Goal: Transaction & Acquisition: Purchase product/service

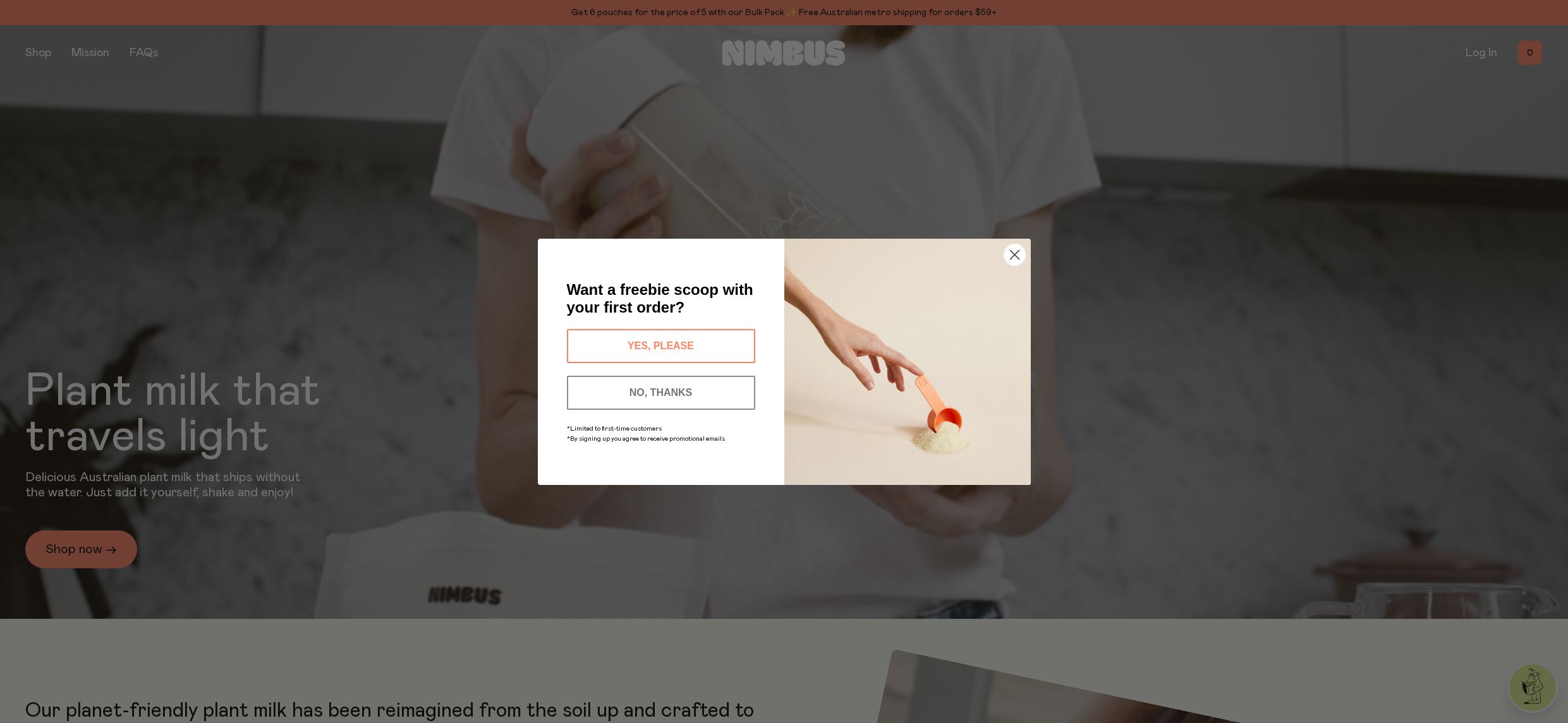
click at [1023, 251] on circle "Close dialog" at bounding box center [1013, 254] width 21 height 21
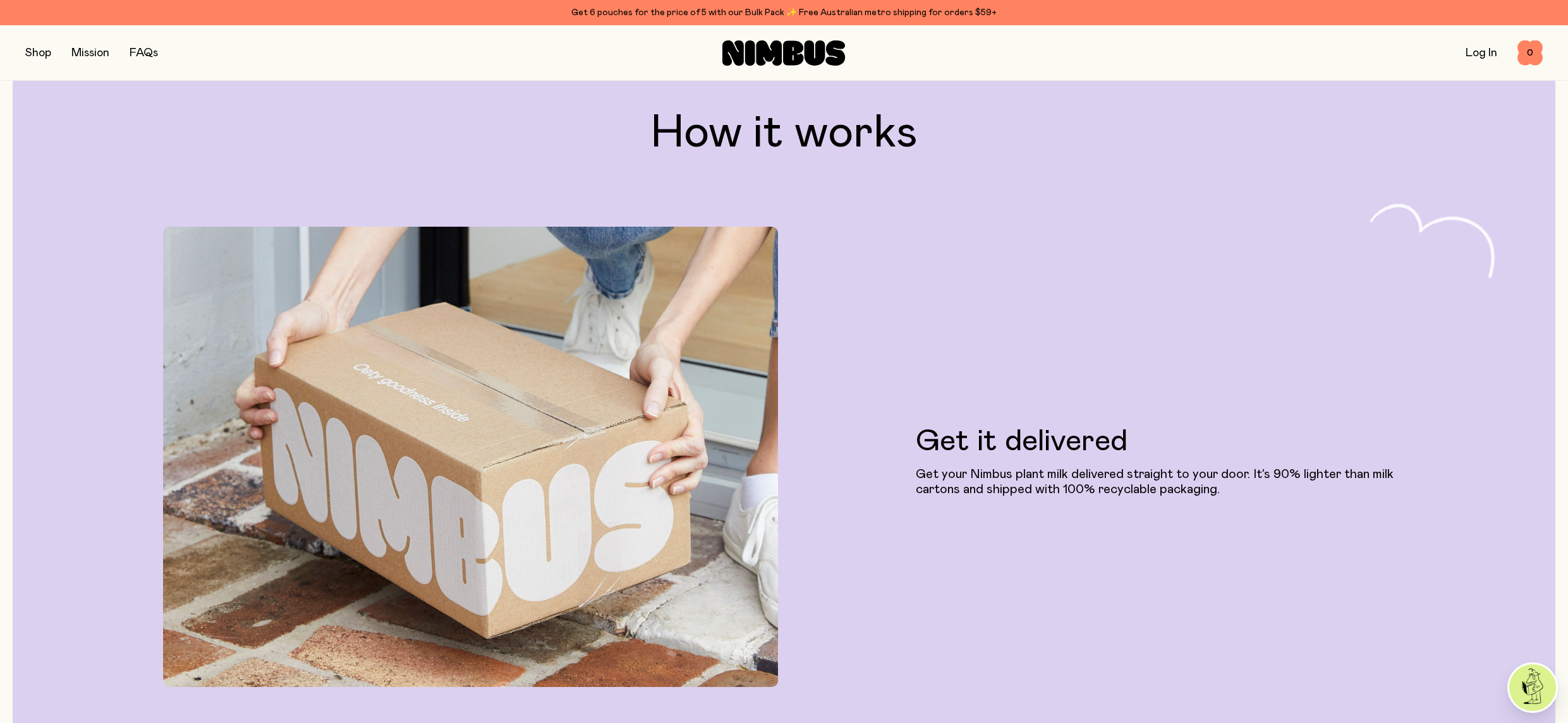
scroll to position [2813, 0]
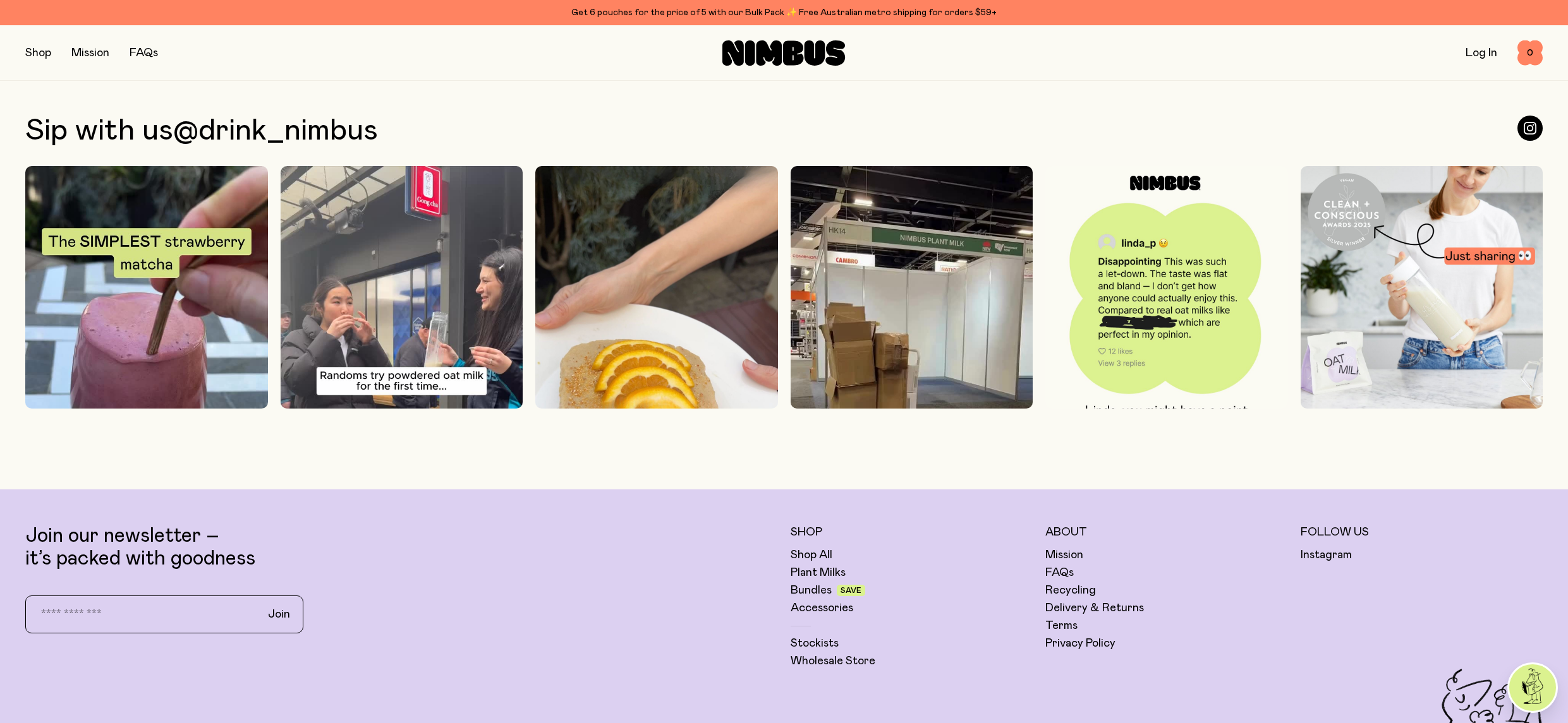
scroll to position [4656, 0]
click at [1061, 569] on link "FAQs" at bounding box center [1060, 572] width 29 height 15
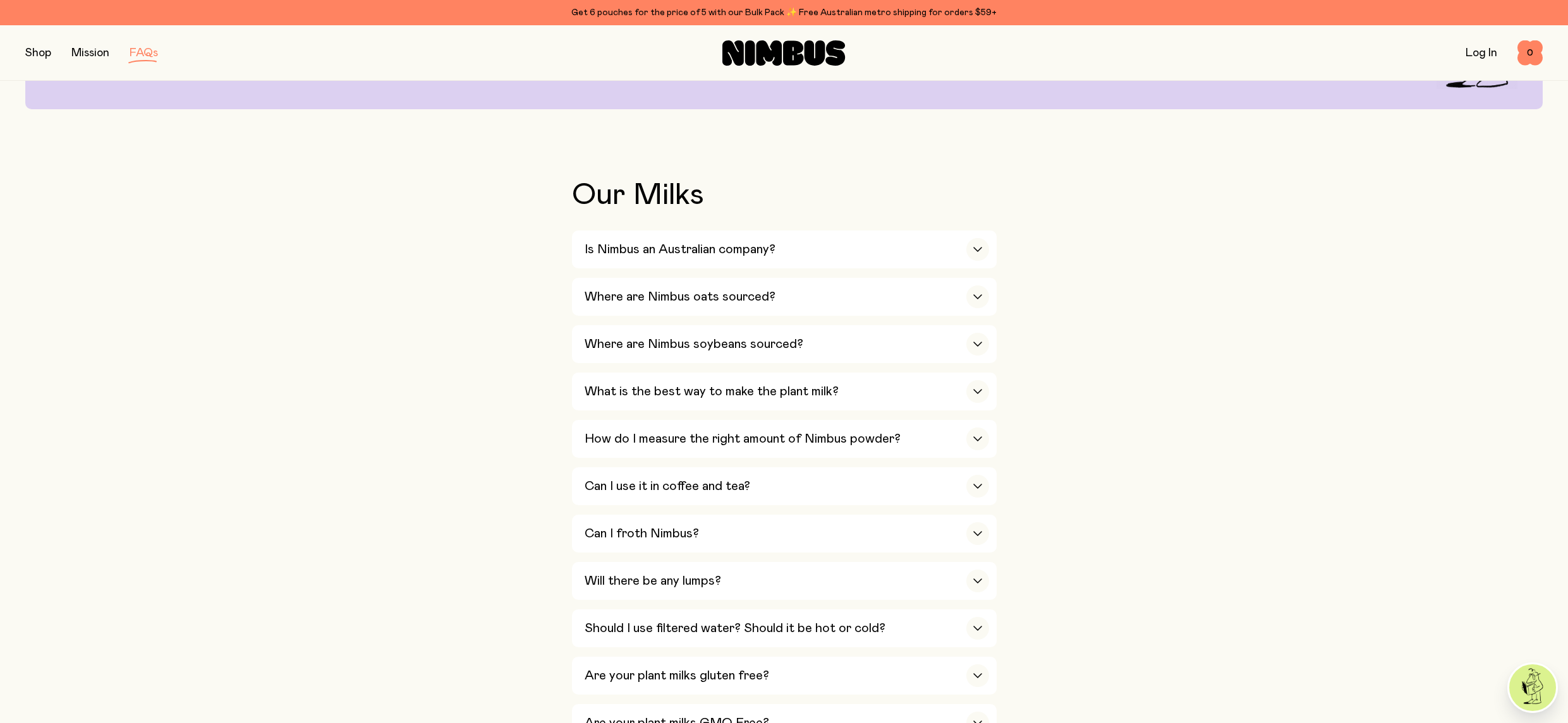
scroll to position [199, 0]
click at [980, 533] on icon "button" at bounding box center [977, 530] width 10 height 5
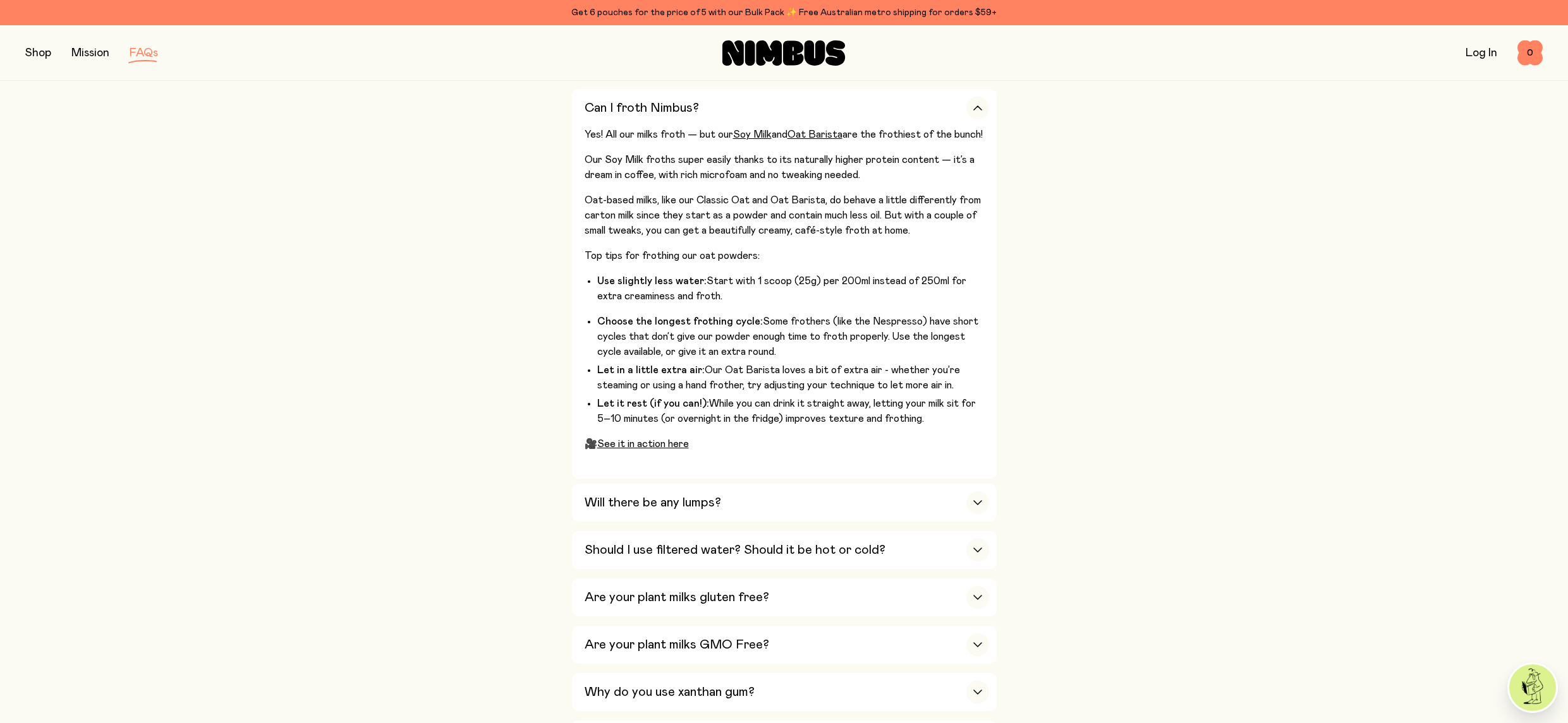
scroll to position [658, 0]
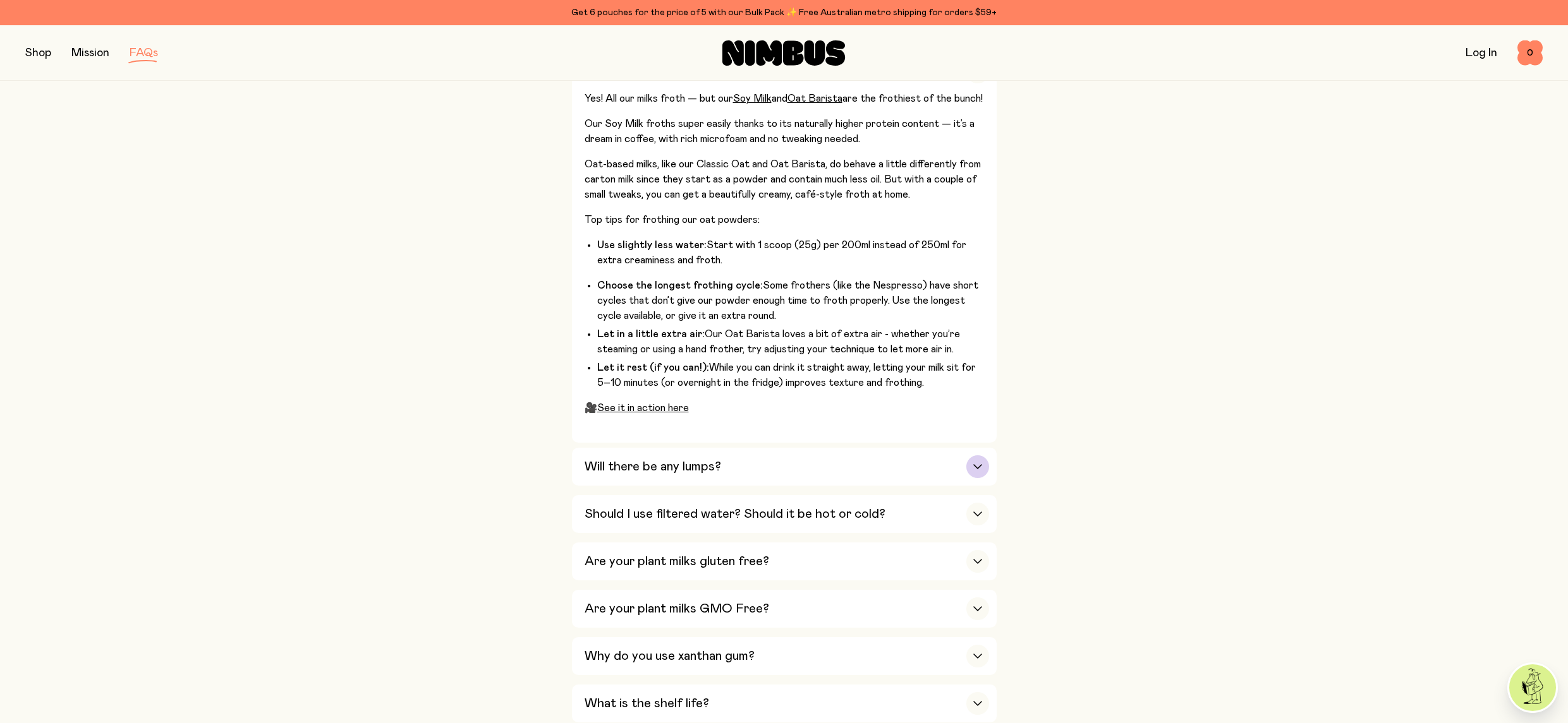
click at [975, 467] on icon "button" at bounding box center [977, 466] width 10 height 5
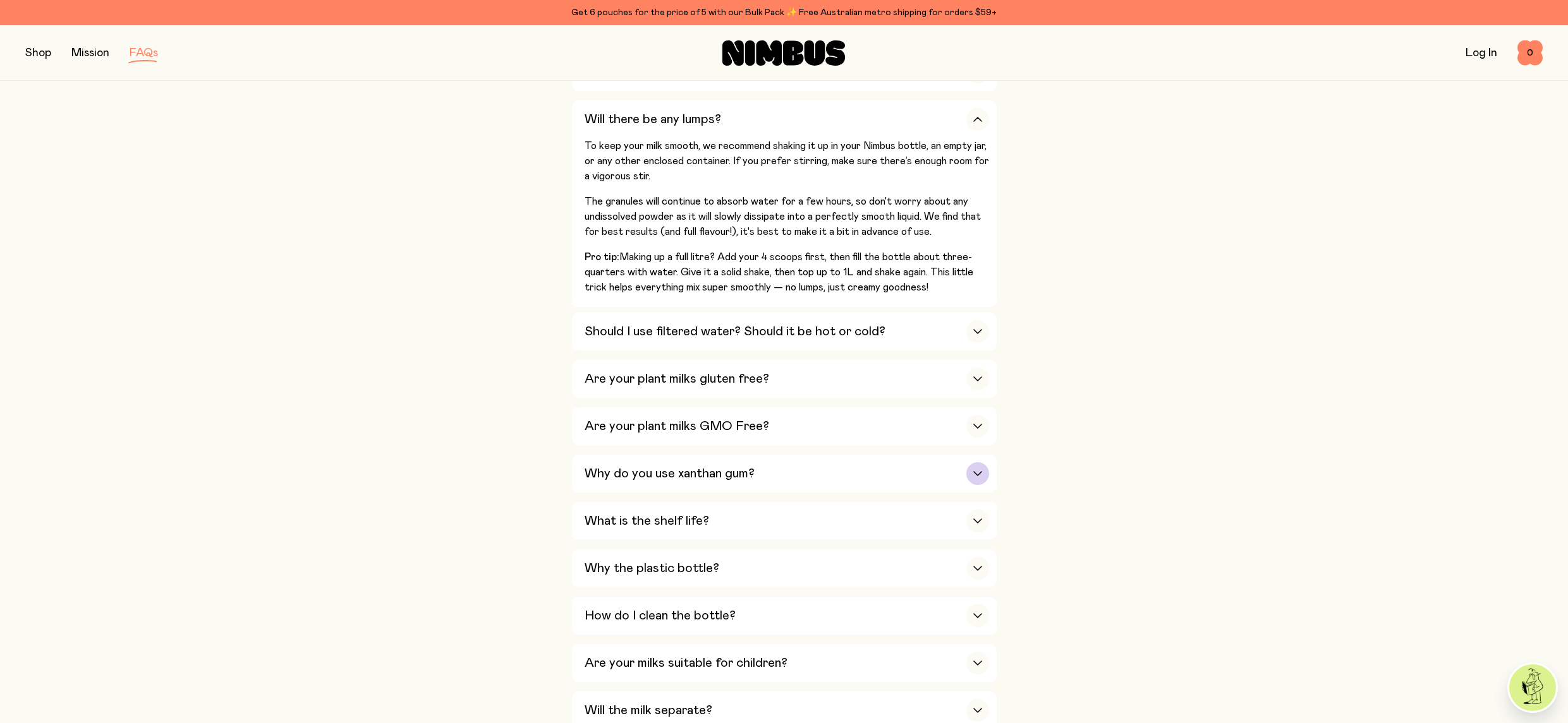
click at [977, 474] on icon "button" at bounding box center [977, 473] width 10 height 5
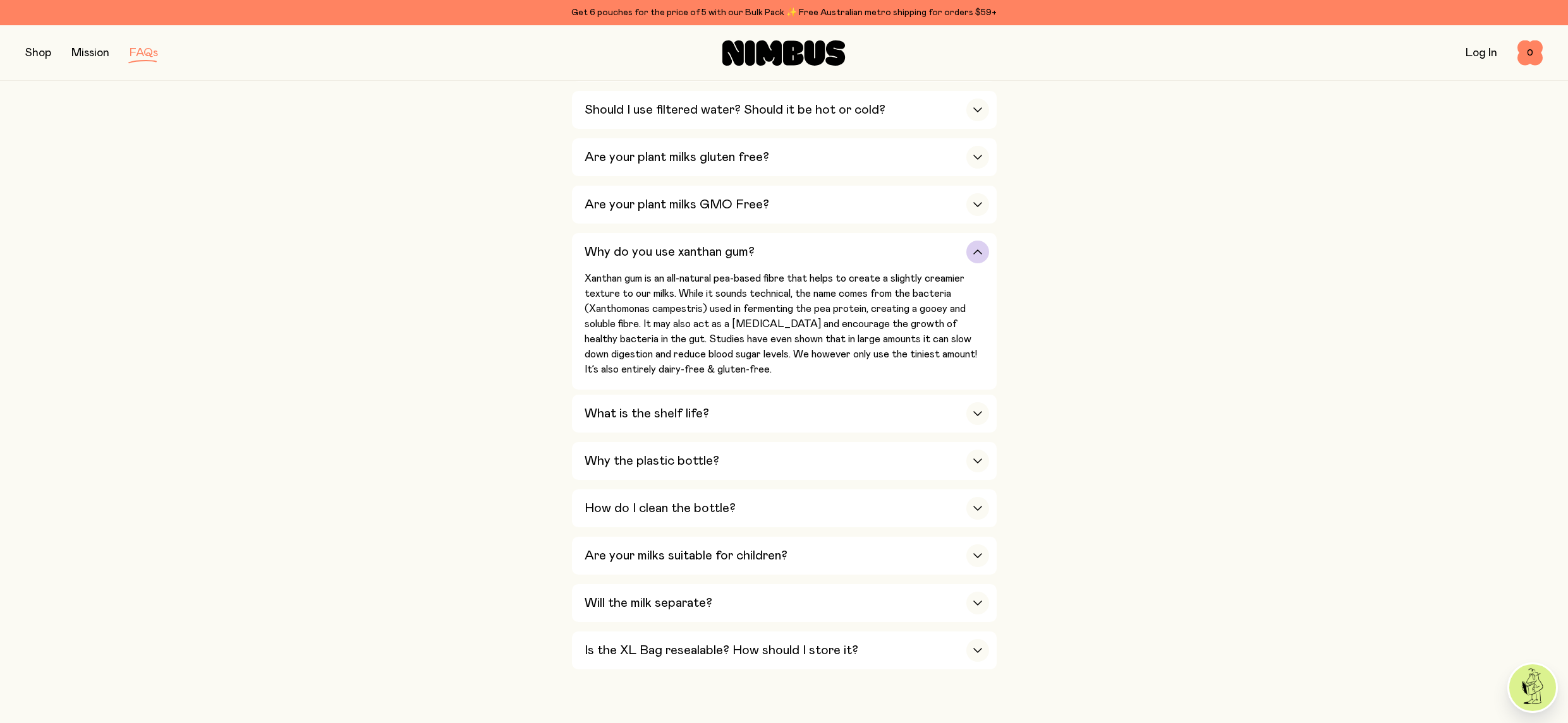
scroll to position [716, 0]
click at [977, 468] on div "button" at bounding box center [977, 460] width 23 height 23
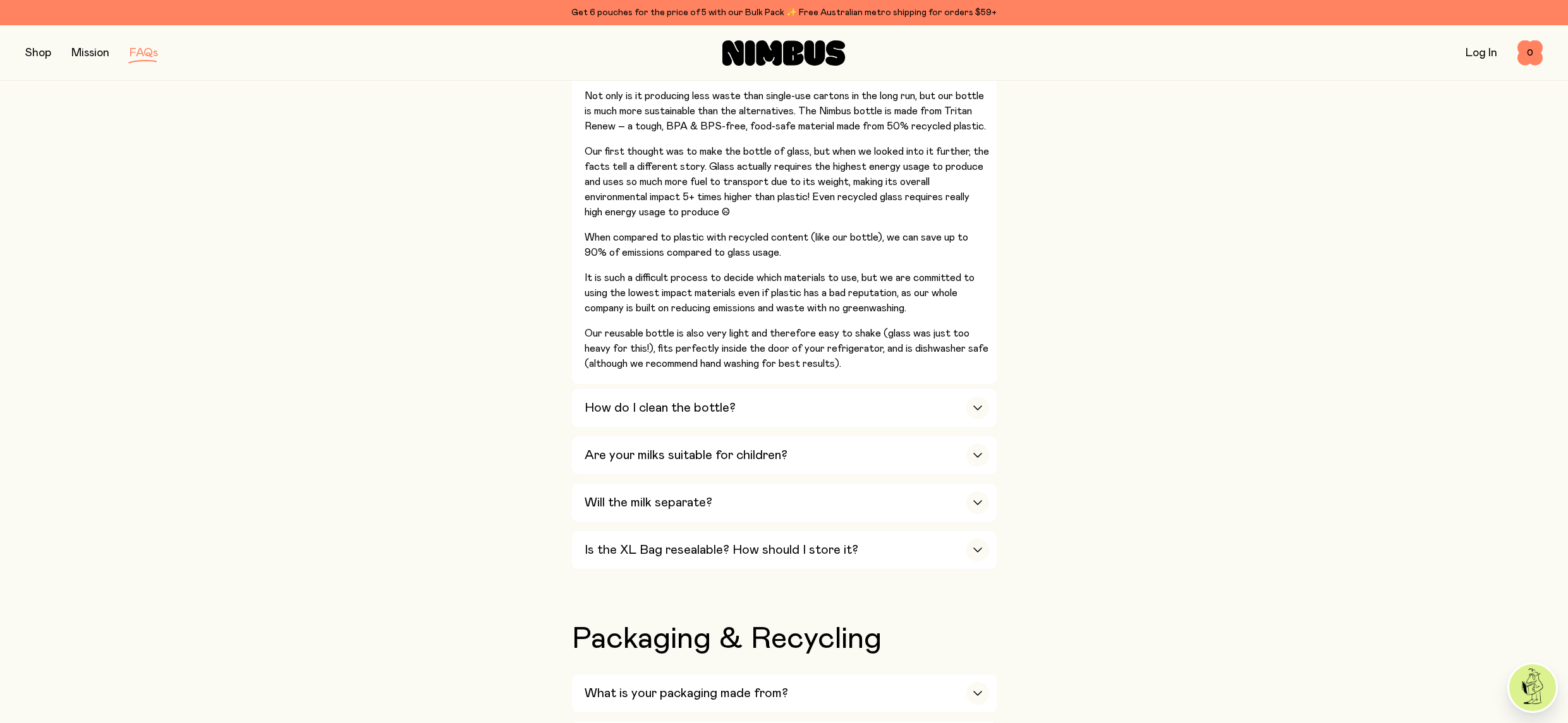
scroll to position [1036, 0]
click at [980, 502] on icon "button" at bounding box center [977, 499] width 10 height 5
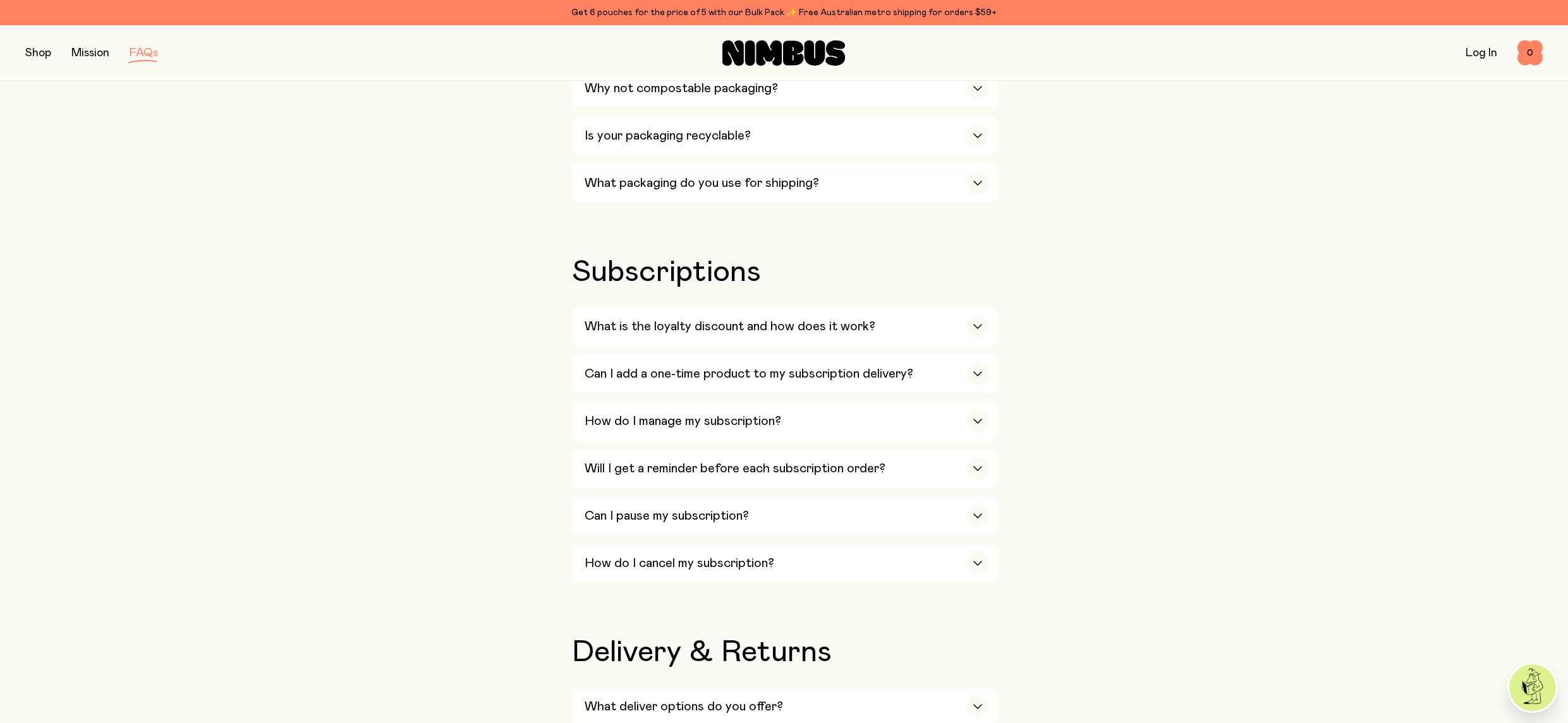
scroll to position [0, 0]
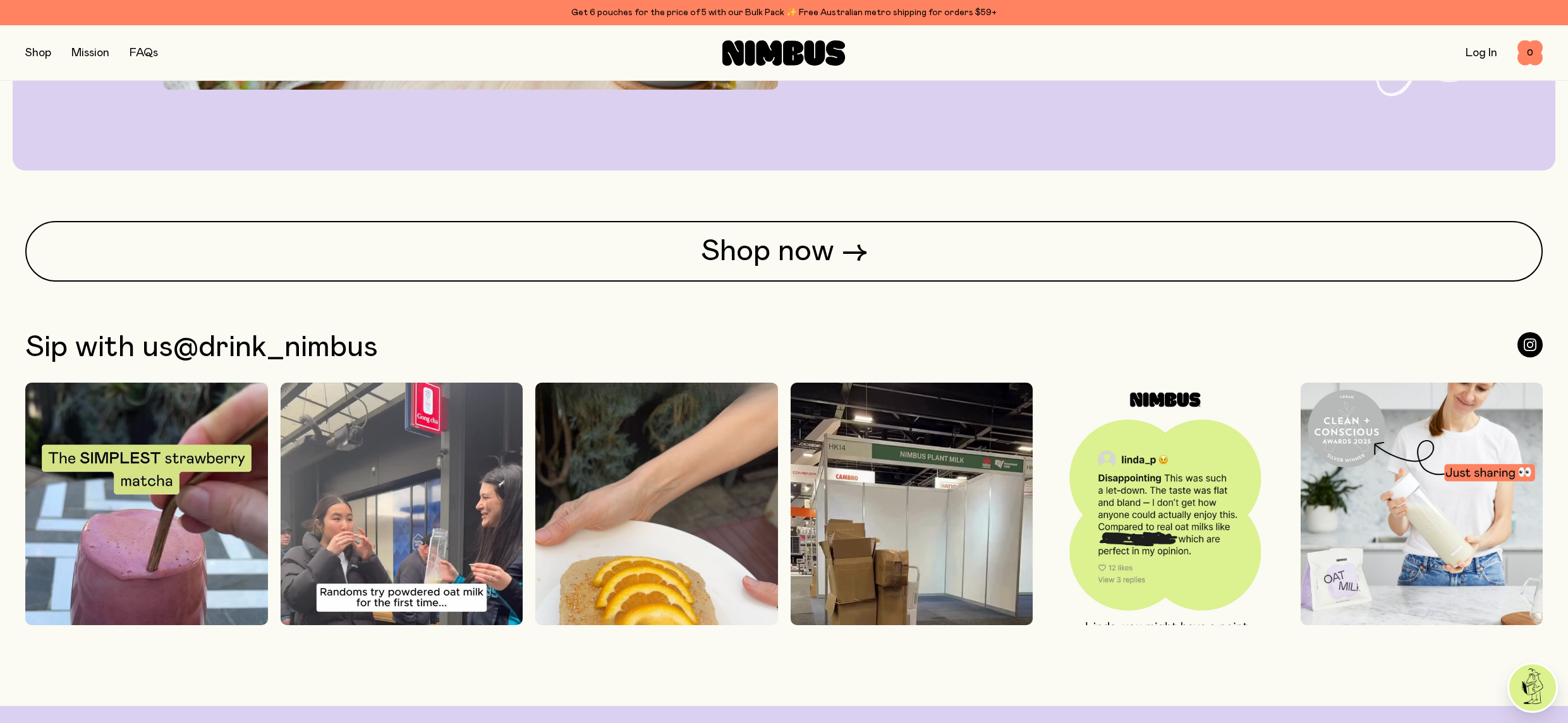
scroll to position [4436, 0]
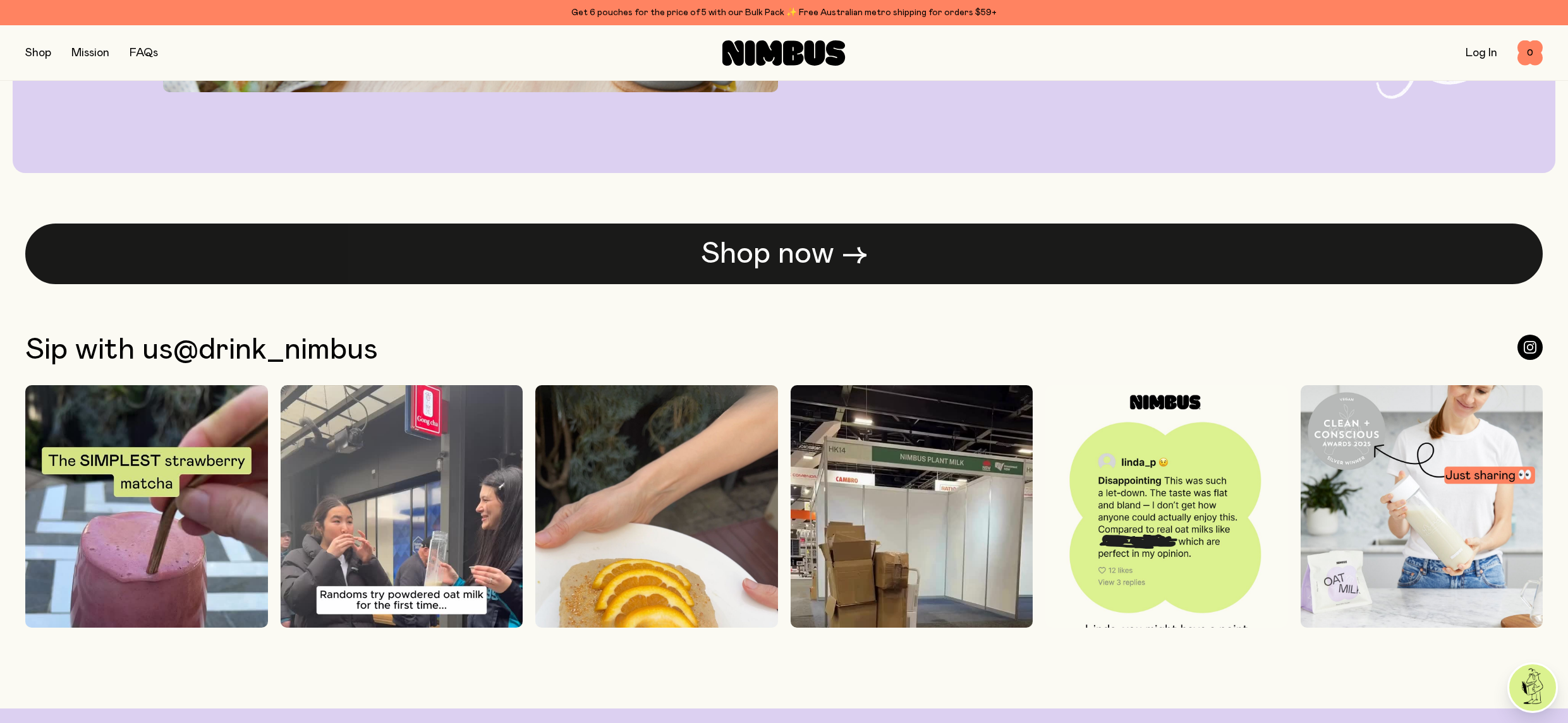
click at [753, 250] on link "Shop now →" at bounding box center [784, 254] width 1517 height 61
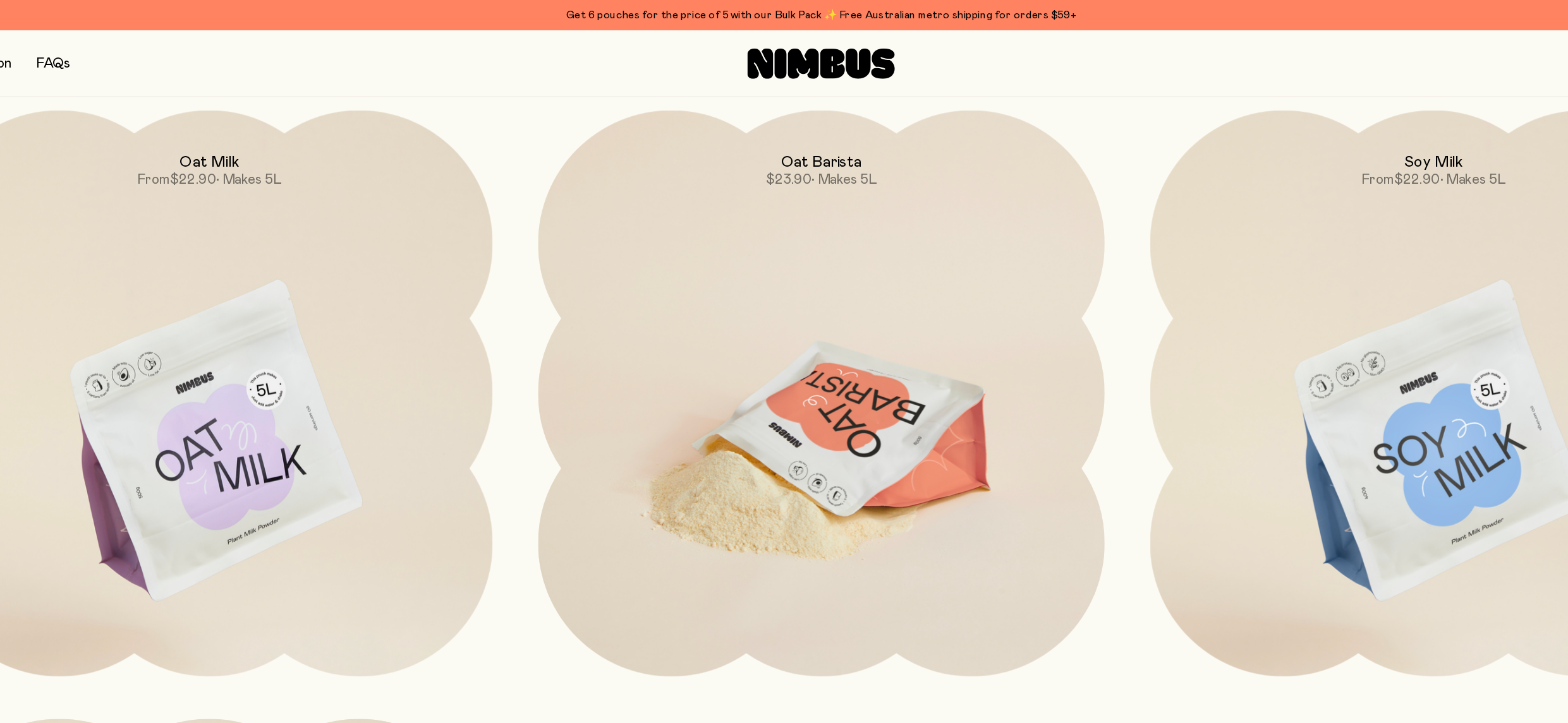
scroll to position [174, 0]
click at [769, 145] on span "$23.90 • Makes 5L" at bounding box center [784, 152] width 93 height 15
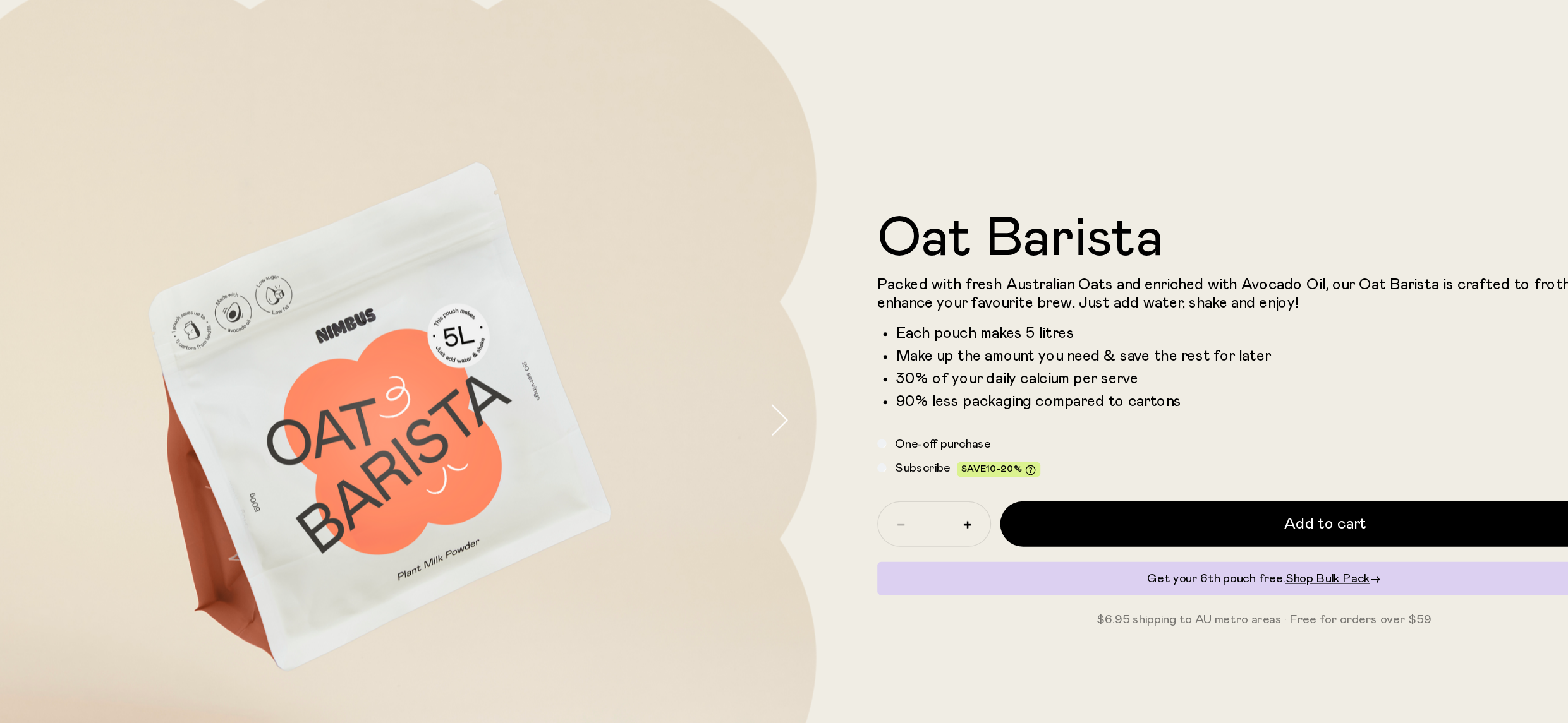
scroll to position [24, 0]
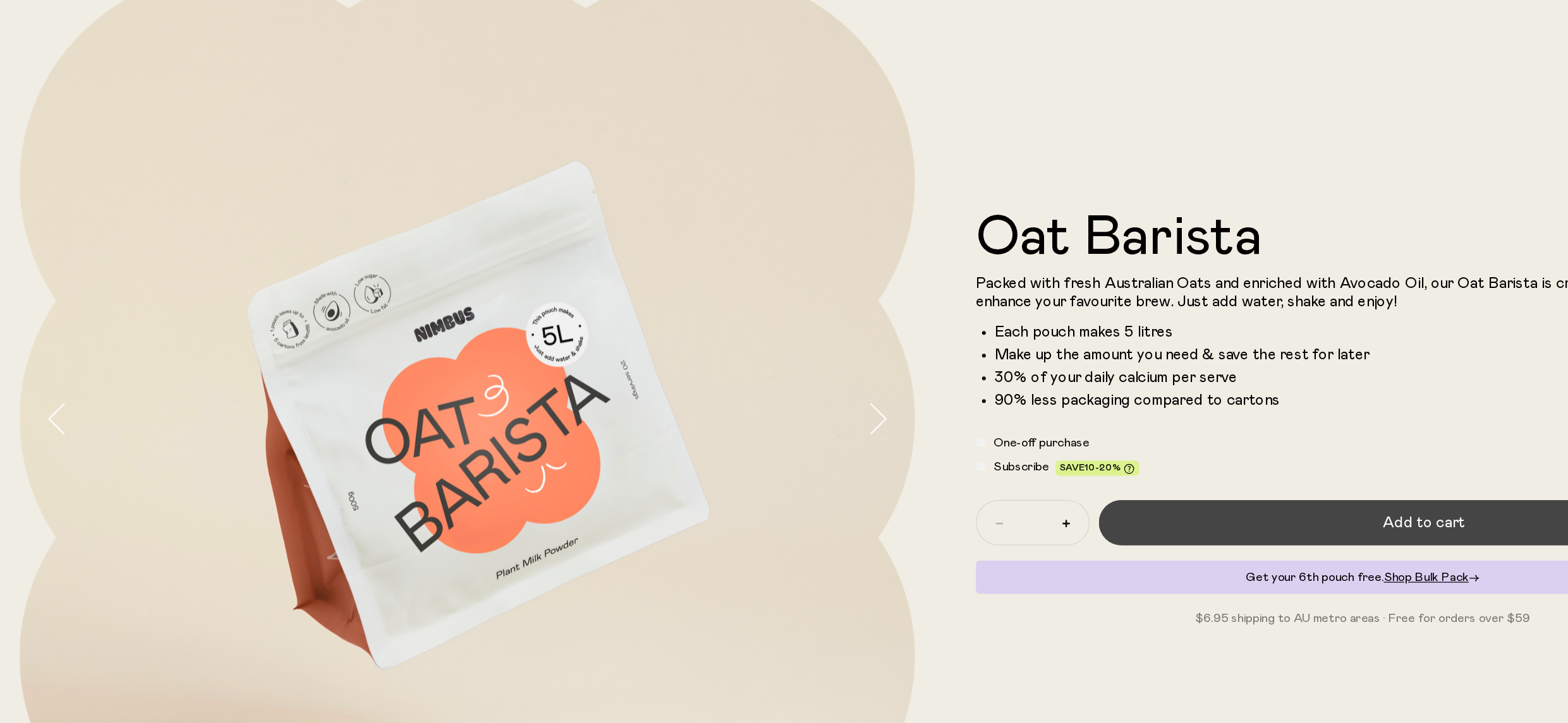
click at [1007, 555] on button "Add to cart" at bounding box center [1208, 556] width 543 height 38
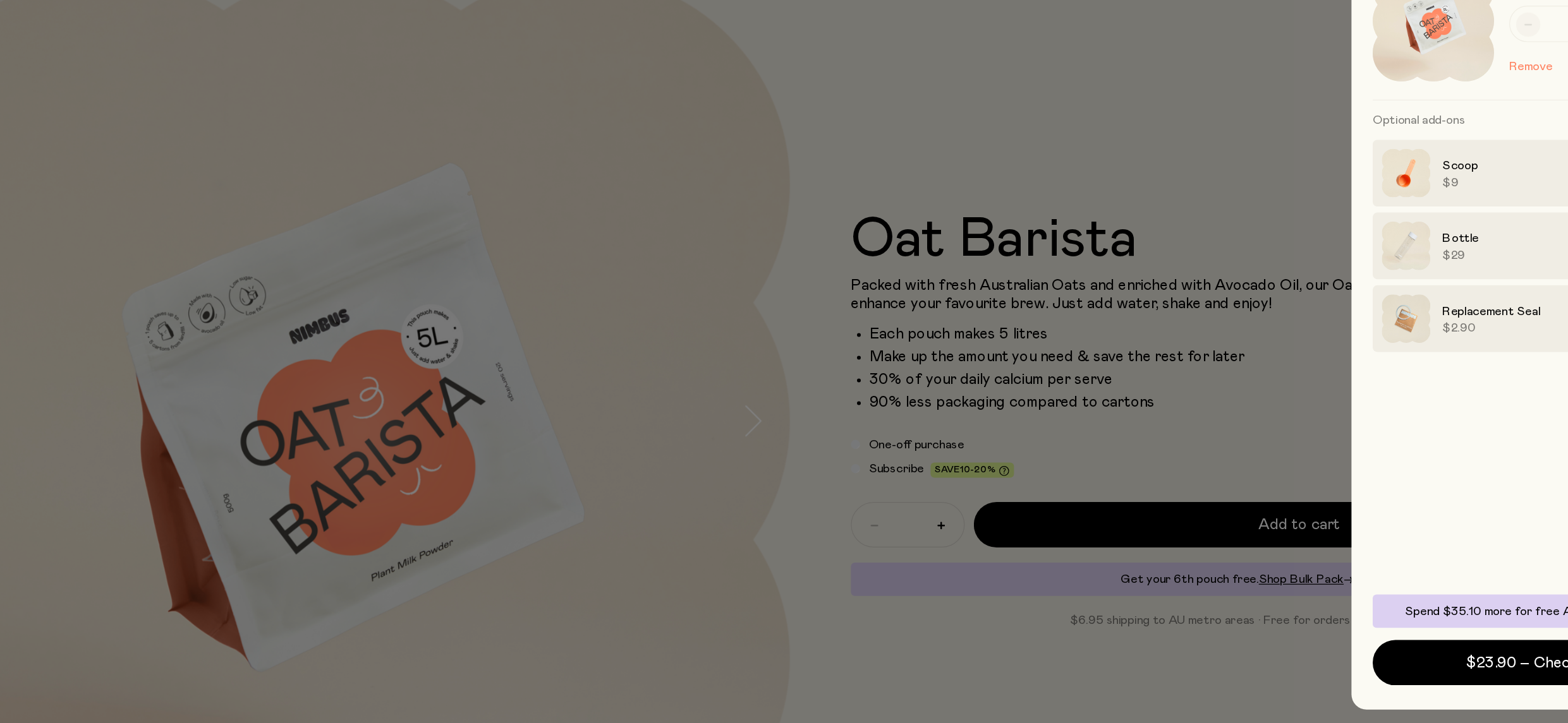
scroll to position [0, 0]
